Goal: Information Seeking & Learning: Understand process/instructions

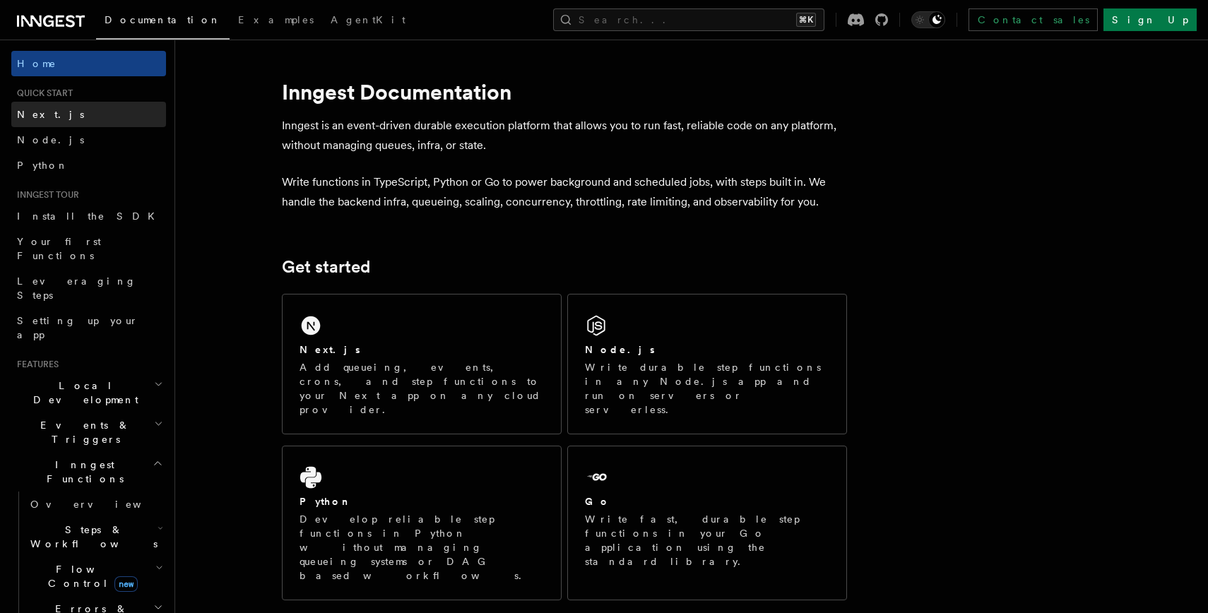
click at [73, 117] on link "Next.js" at bounding box center [88, 114] width 155 height 25
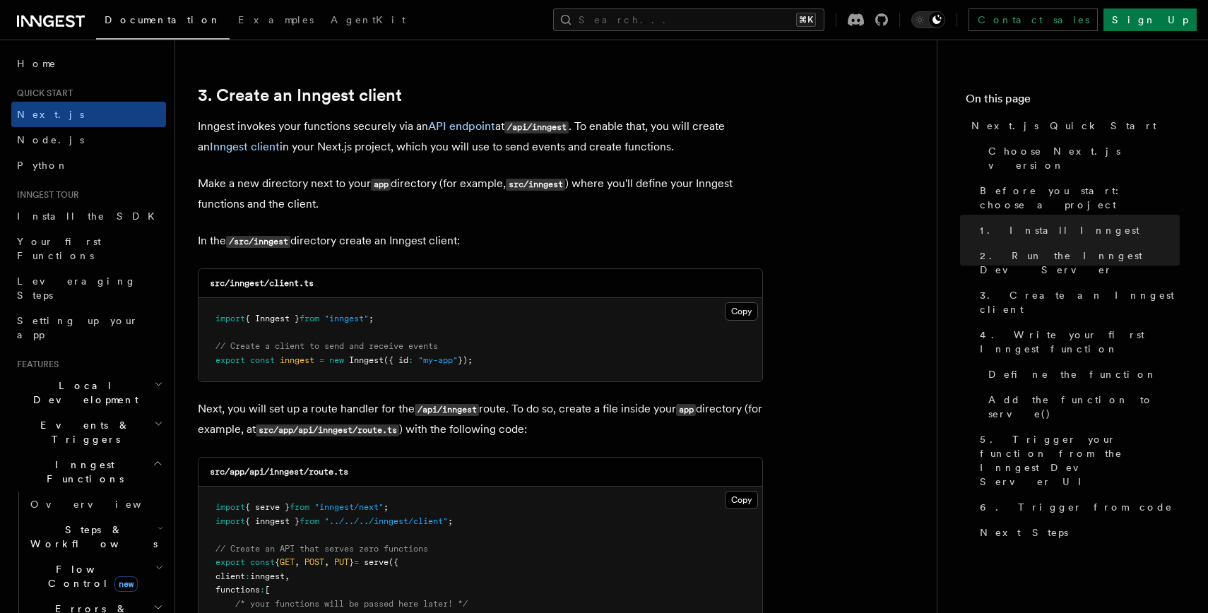
scroll to position [1654, 0]
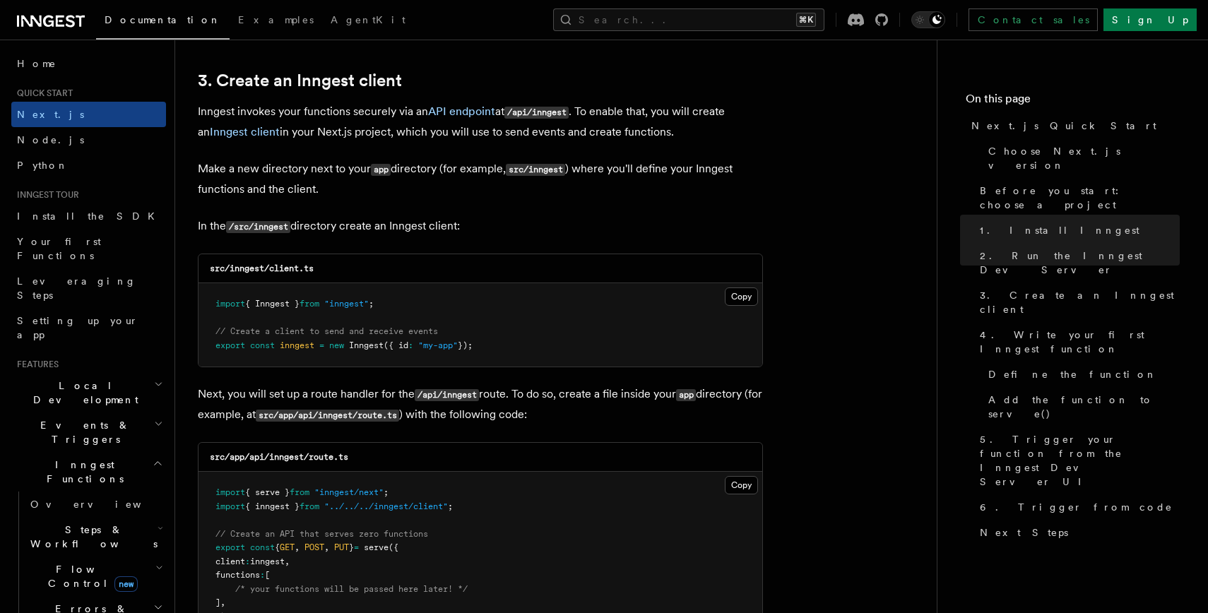
click at [424, 398] on code "/api/inngest" at bounding box center [447, 395] width 64 height 12
copy code "api"
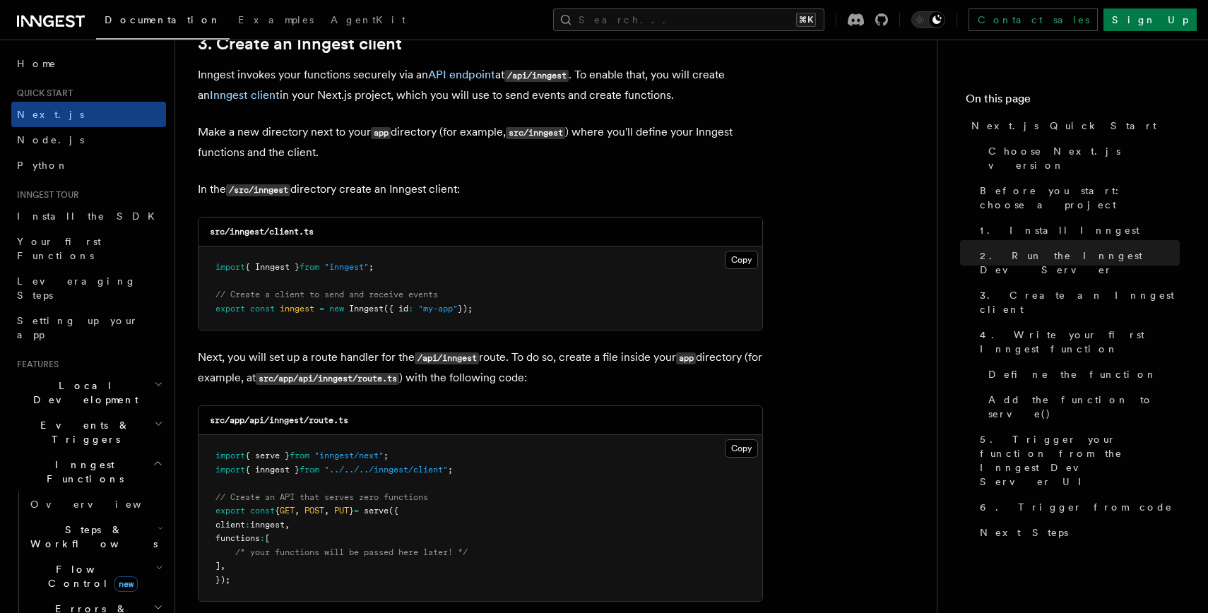
click at [284, 231] on code "src/inngest/client.ts" at bounding box center [262, 232] width 104 height 10
copy code "client"
click at [750, 263] on button "Copy Copied" at bounding box center [741, 260] width 33 height 18
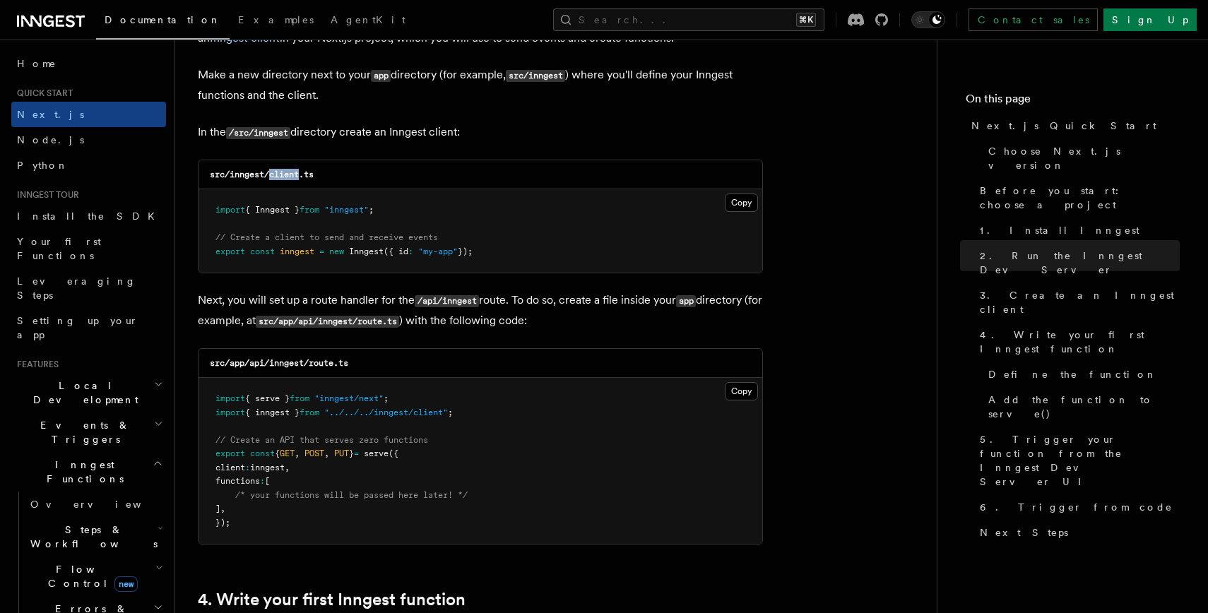
scroll to position [1762, 0]
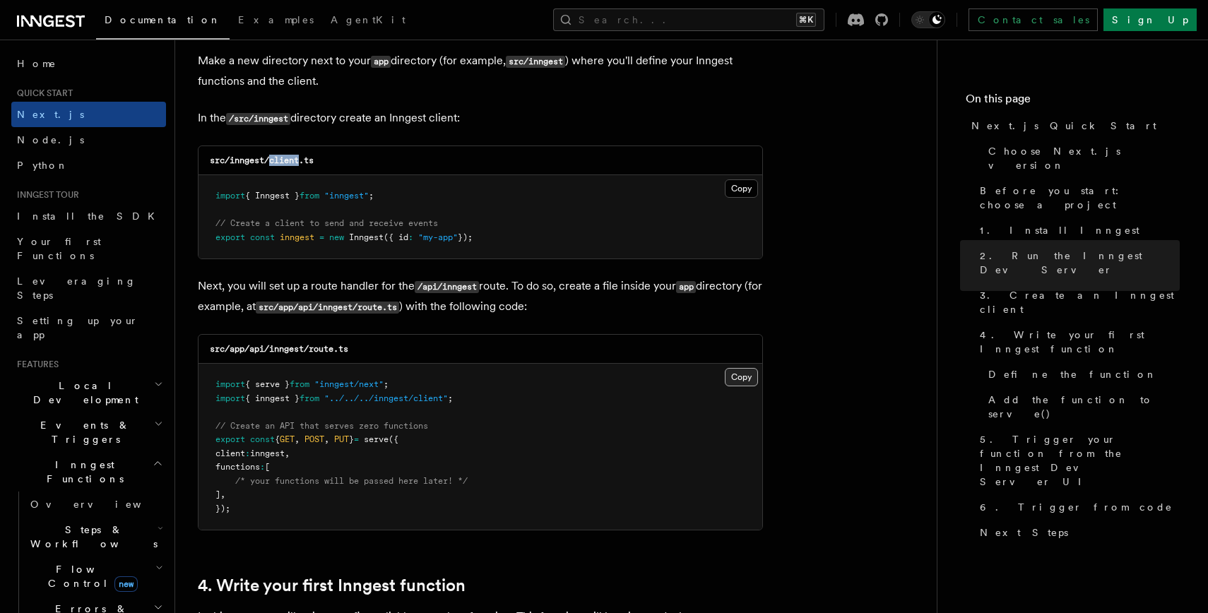
click at [737, 376] on button "Copy Copied" at bounding box center [741, 377] width 33 height 18
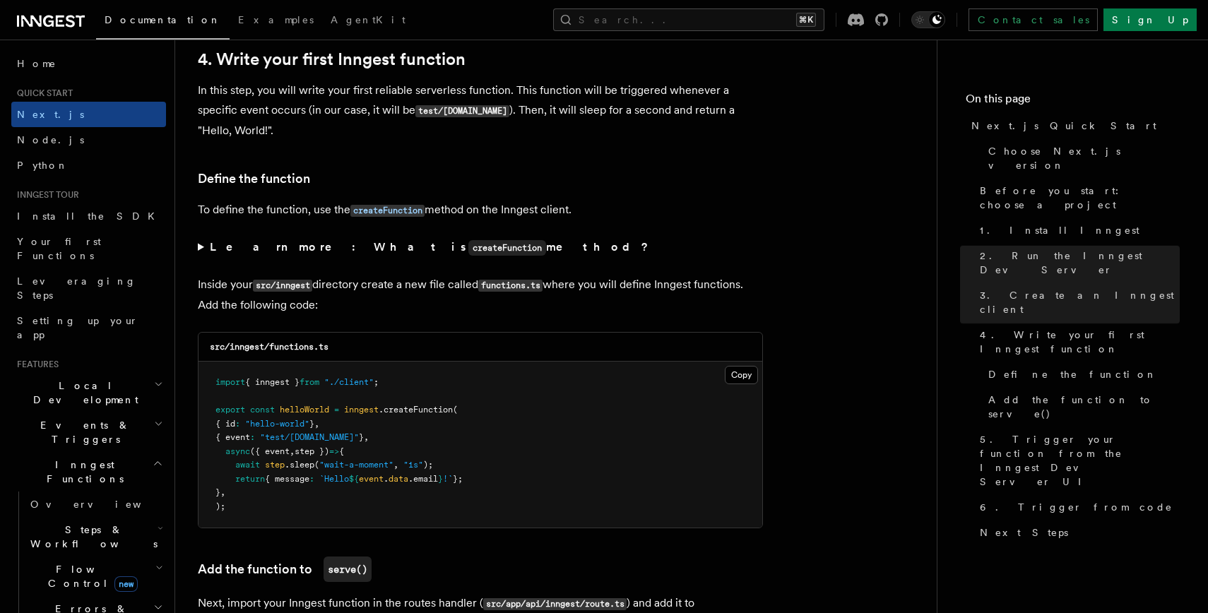
scroll to position [2292, 0]
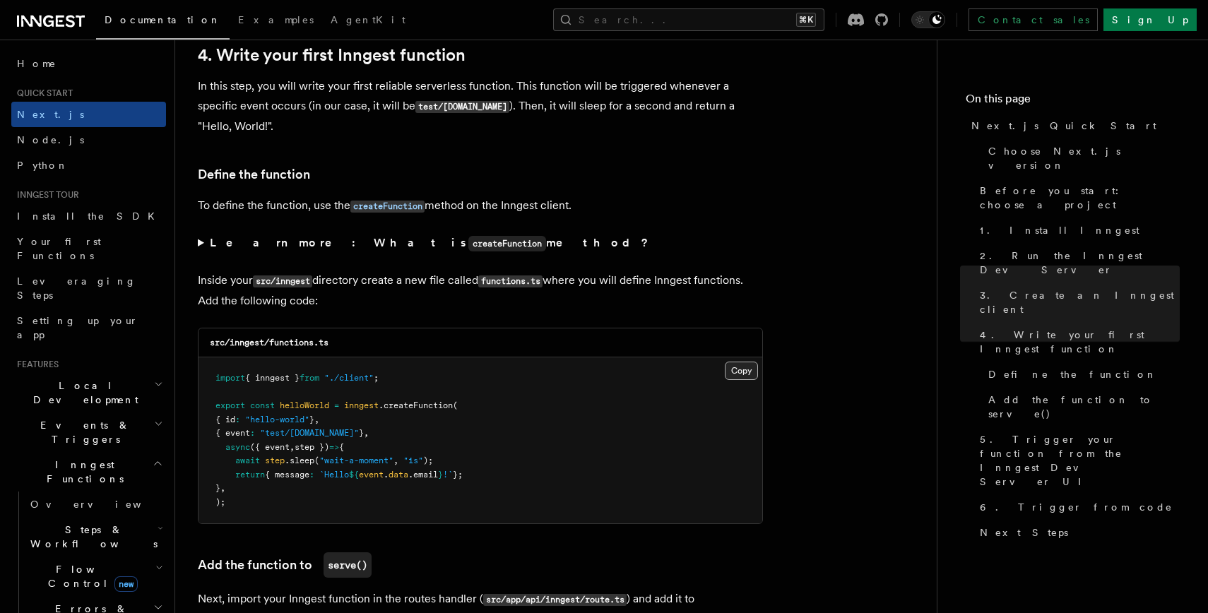
click at [734, 374] on button "Copy Copied" at bounding box center [741, 371] width 33 height 18
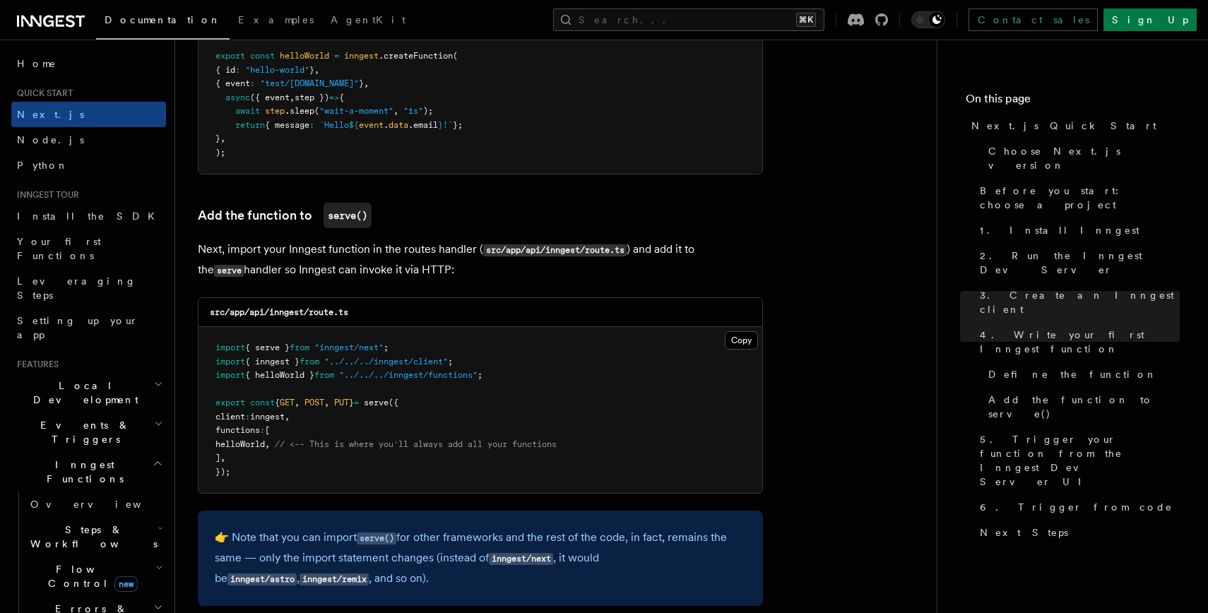
scroll to position [2676, 0]
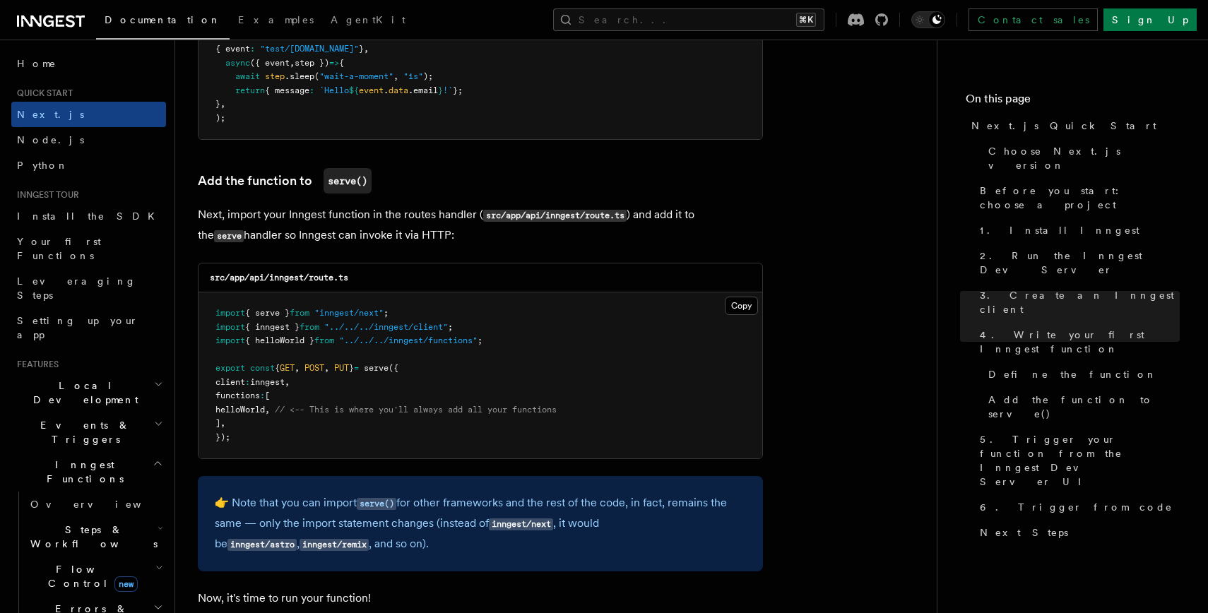
click at [261, 412] on span "helloWorld" at bounding box center [239, 410] width 49 height 10
copy span "helloWorld"
